Goal: Transaction & Acquisition: Purchase product/service

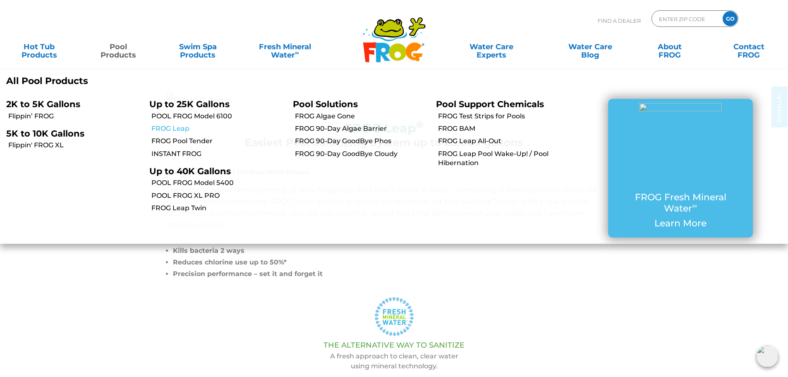
click at [178, 133] on link "FROG Leap" at bounding box center [218, 128] width 135 height 9
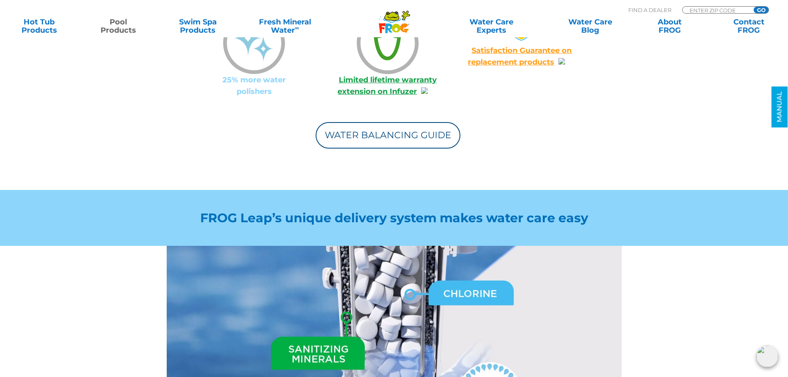
scroll to position [910, 0]
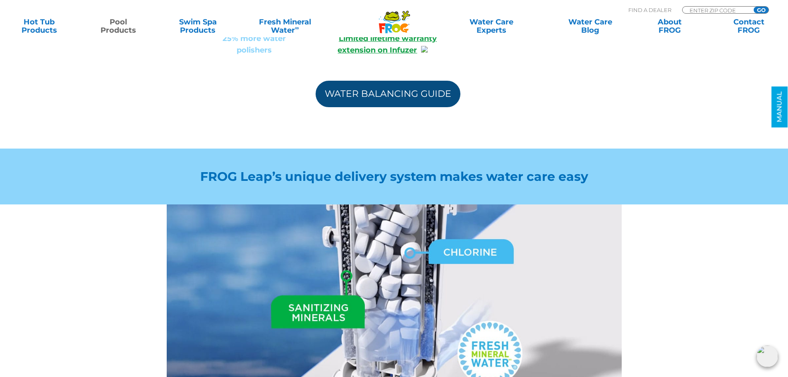
click at [367, 81] on link "Water Balancing Guide" at bounding box center [388, 94] width 145 height 26
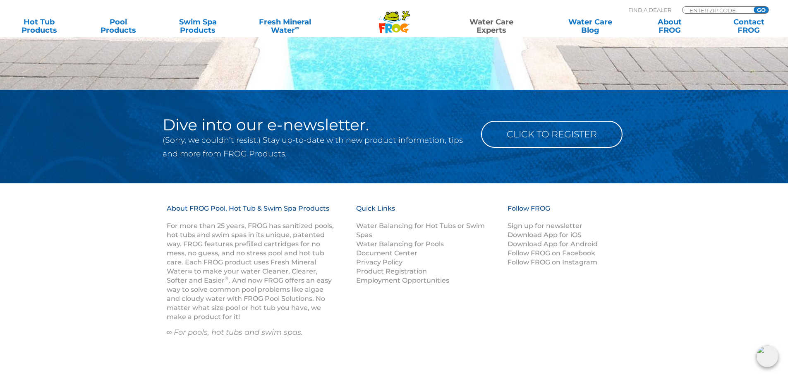
scroll to position [827, 0]
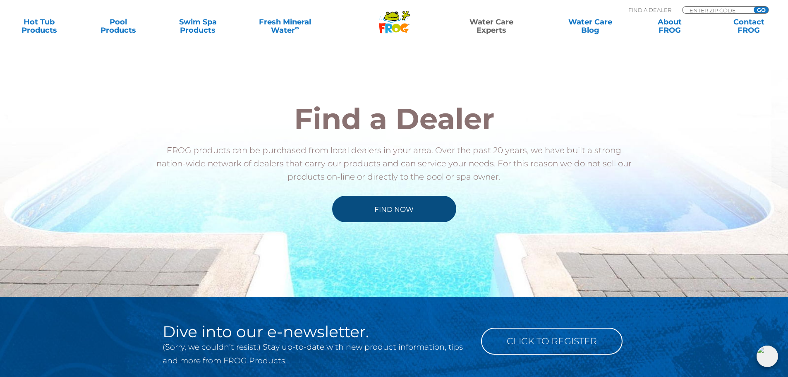
click at [403, 205] on link "Find Now" at bounding box center [394, 209] width 124 height 26
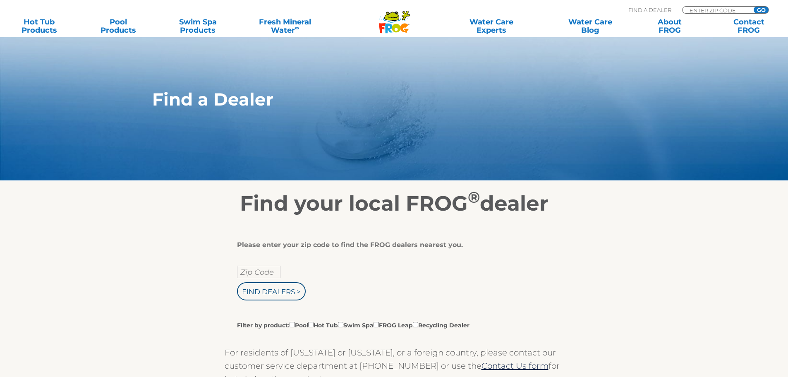
scroll to position [165, 0]
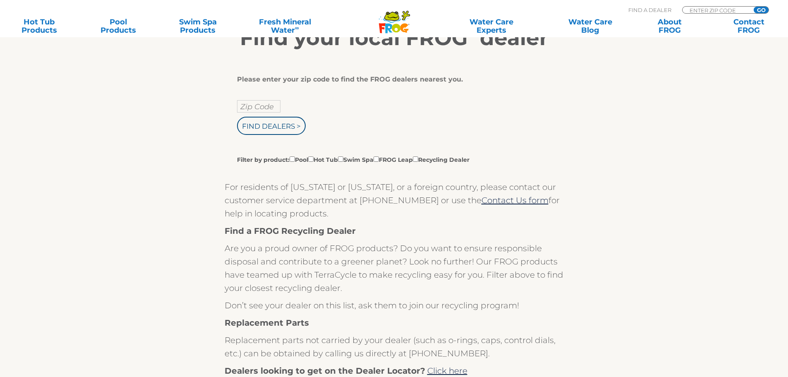
click at [265, 98] on div "Please enter your zip code to find the FROG dealers nearest you. Zip Code Find …" at bounding box center [391, 119] width 308 height 89
click at [260, 101] on input "text" at bounding box center [258, 106] width 43 height 12
type input "06492"
click at [264, 124] on input "Find Dealers >" at bounding box center [271, 126] width 69 height 18
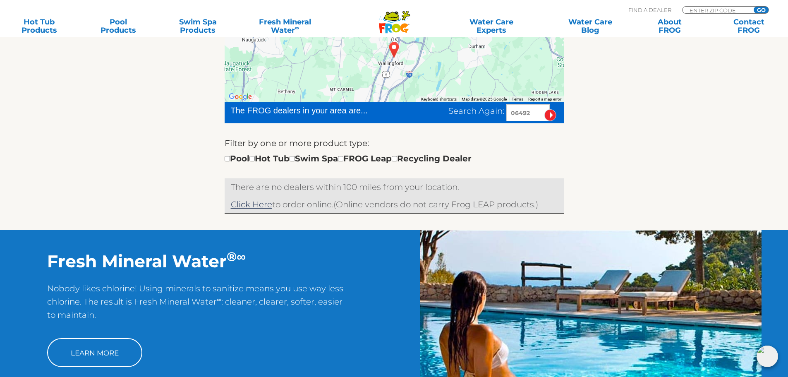
scroll to position [124, 0]
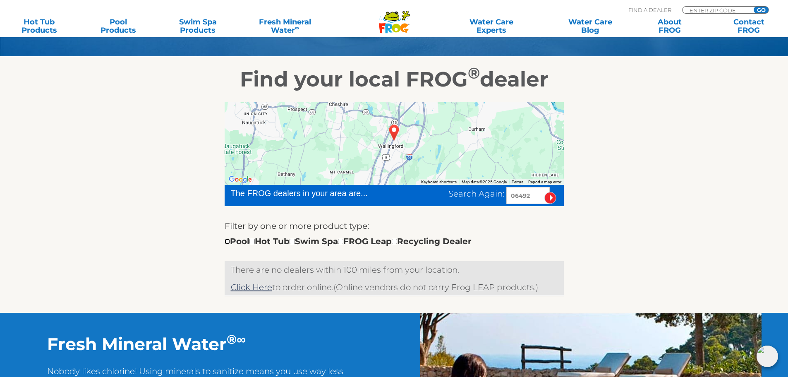
click at [228, 242] on input "checkbox" at bounding box center [227, 241] width 5 height 5
checkbox input "true"
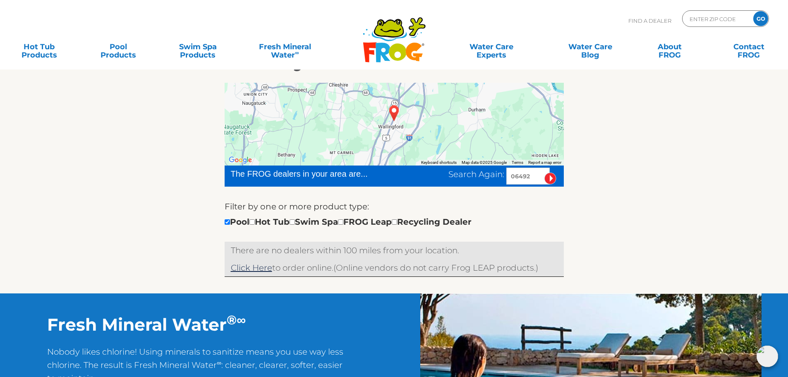
scroll to position [61, 0]
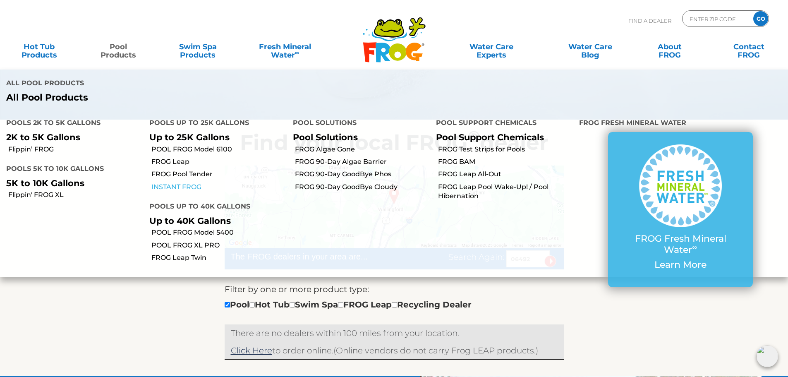
click at [188, 187] on link "INSTANT FROG" at bounding box center [218, 186] width 135 height 9
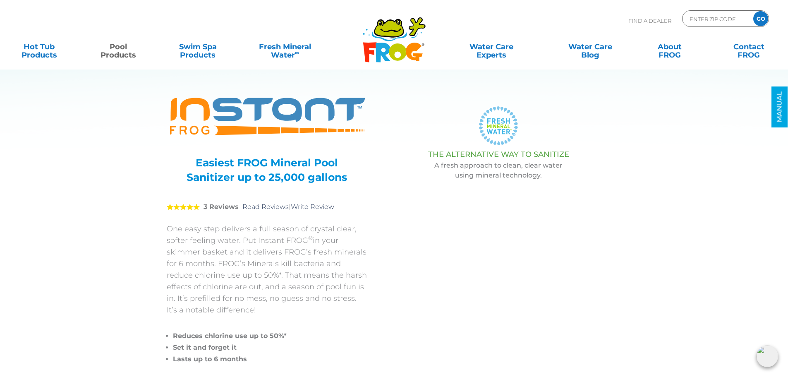
click at [499, 93] on img at bounding box center [499, 93] width 0 height 0
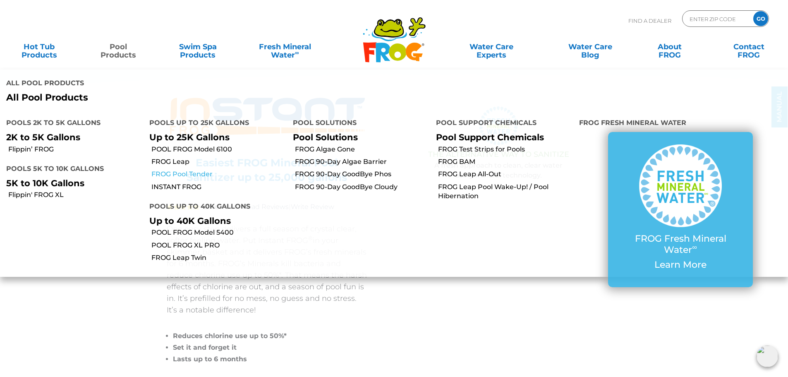
click at [178, 172] on link "FROG Pool Tender" at bounding box center [218, 174] width 135 height 9
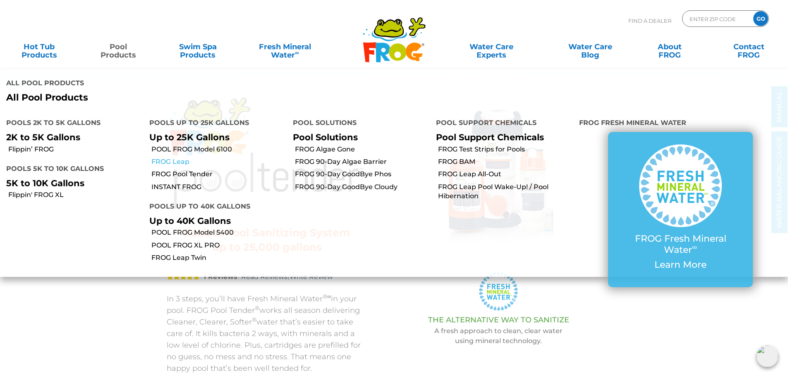
click at [182, 159] on link "FROG Leap" at bounding box center [218, 161] width 135 height 9
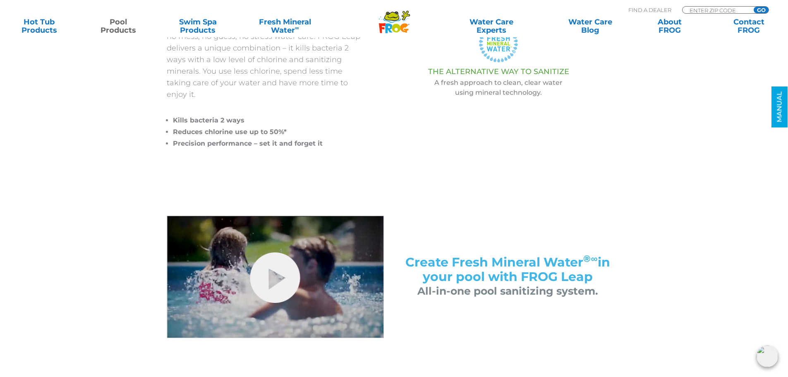
scroll to position [41, 0]
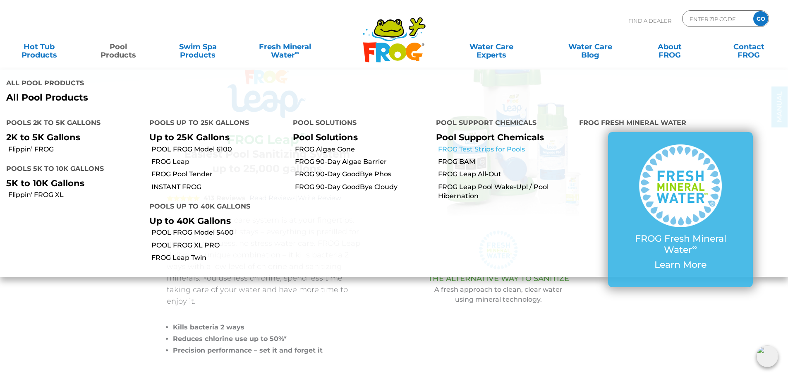
click at [490, 149] on link "FROG Test Strips for Pools" at bounding box center [505, 149] width 135 height 9
